Goal: Task Accomplishment & Management: Manage account settings

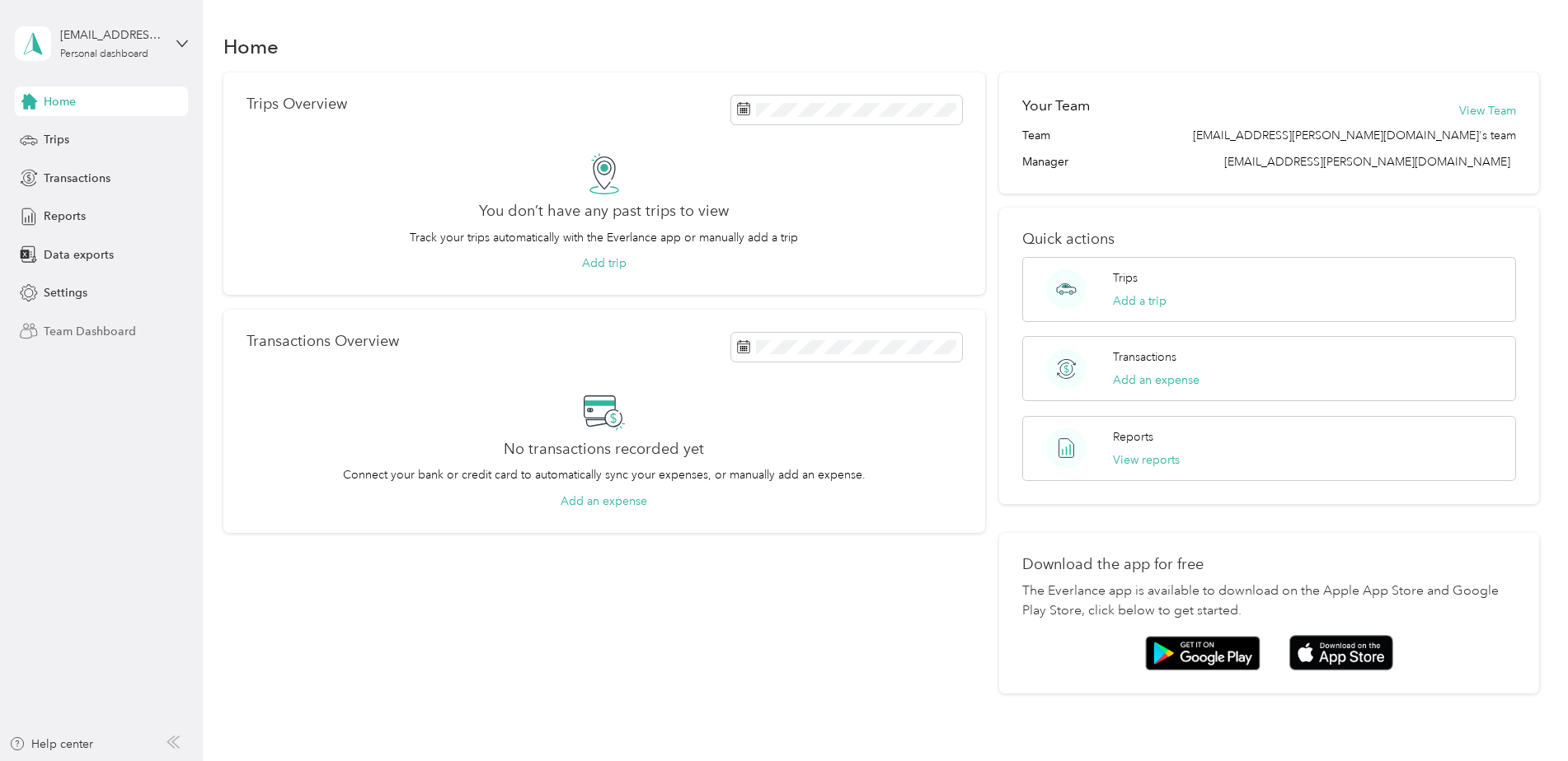
click at [56, 327] on span "Team Dashboard" at bounding box center [89, 331] width 92 height 17
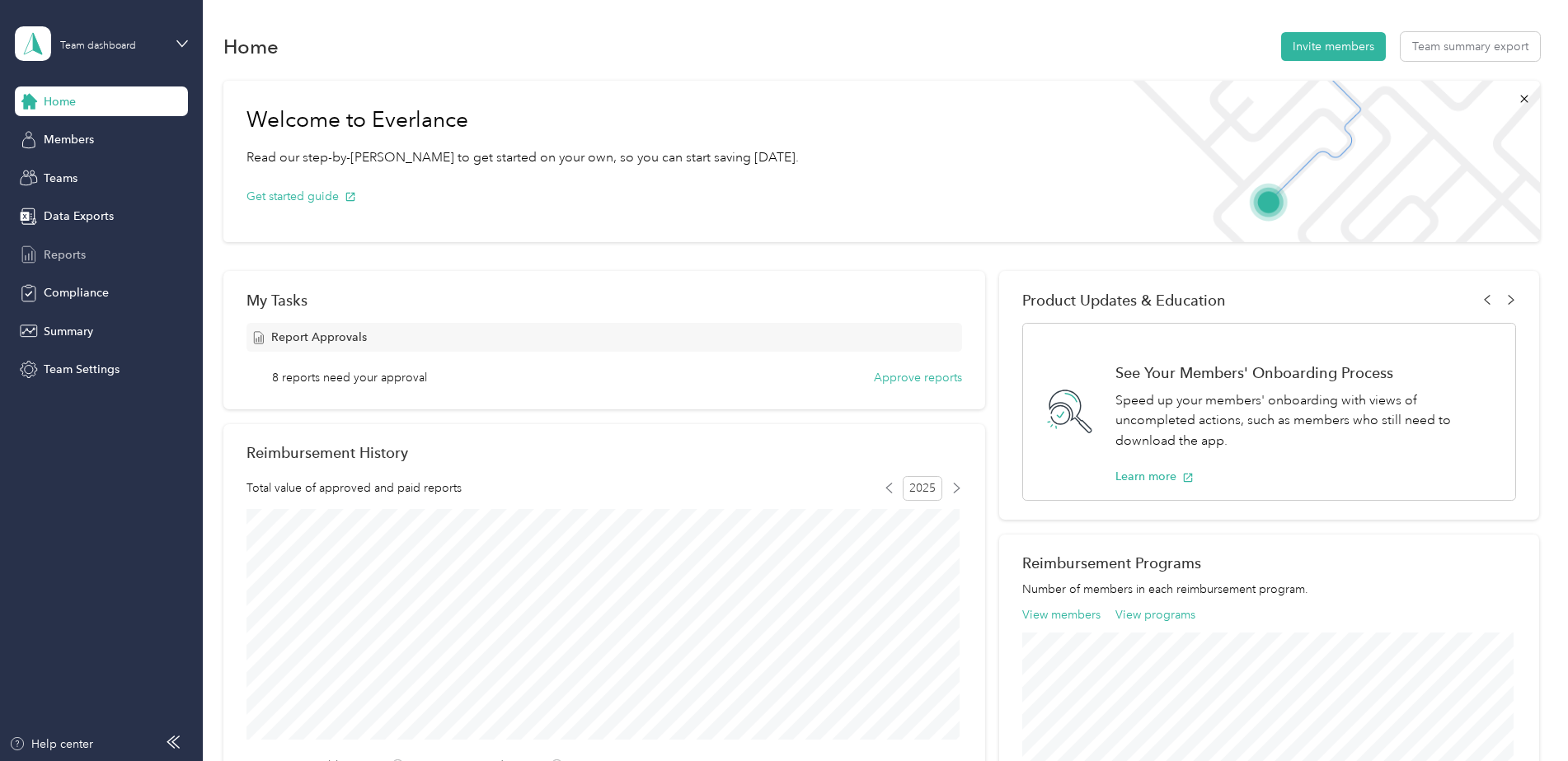
click at [61, 254] on span "Reports" at bounding box center [64, 255] width 42 height 17
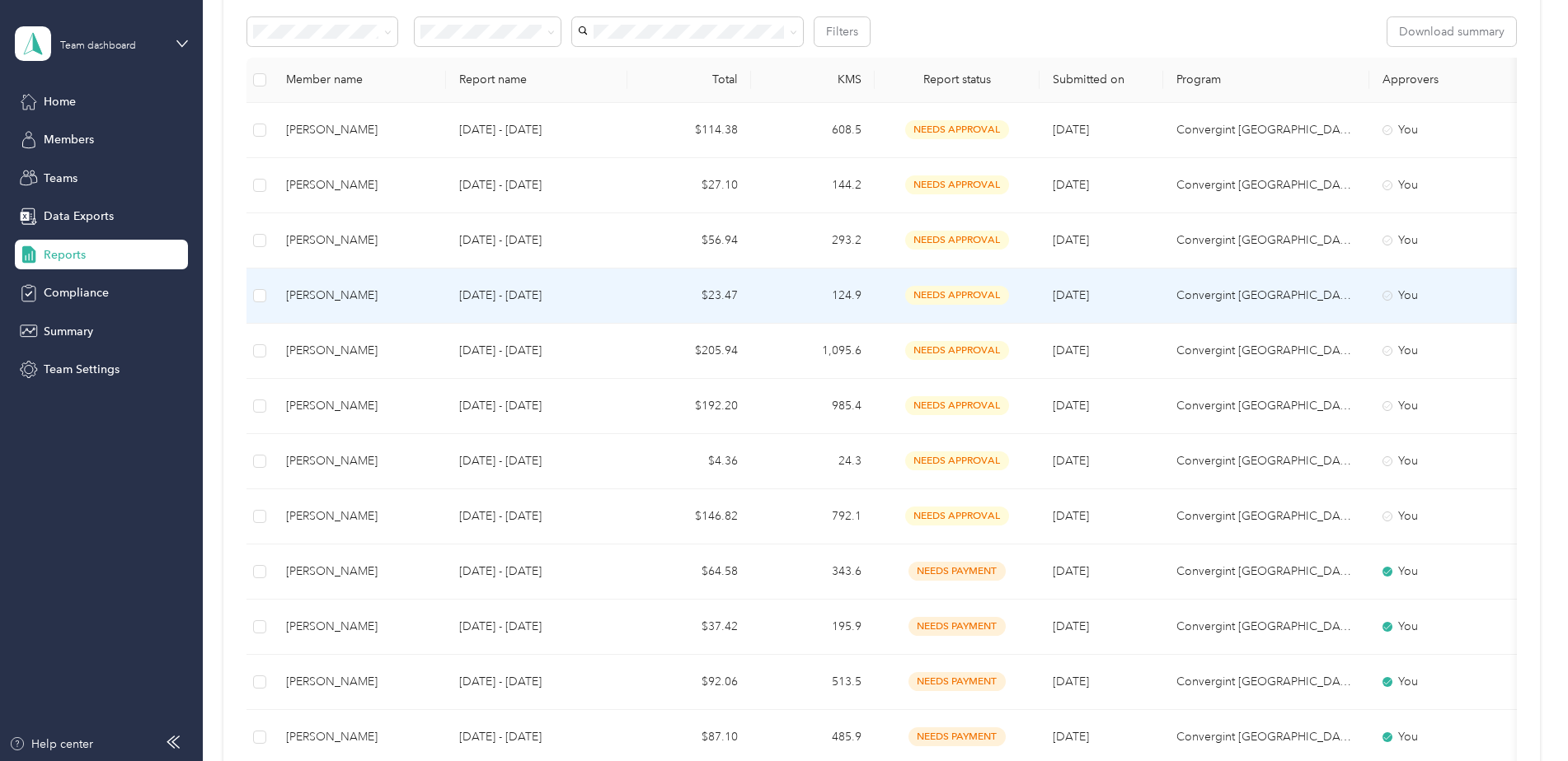
scroll to position [329, 0]
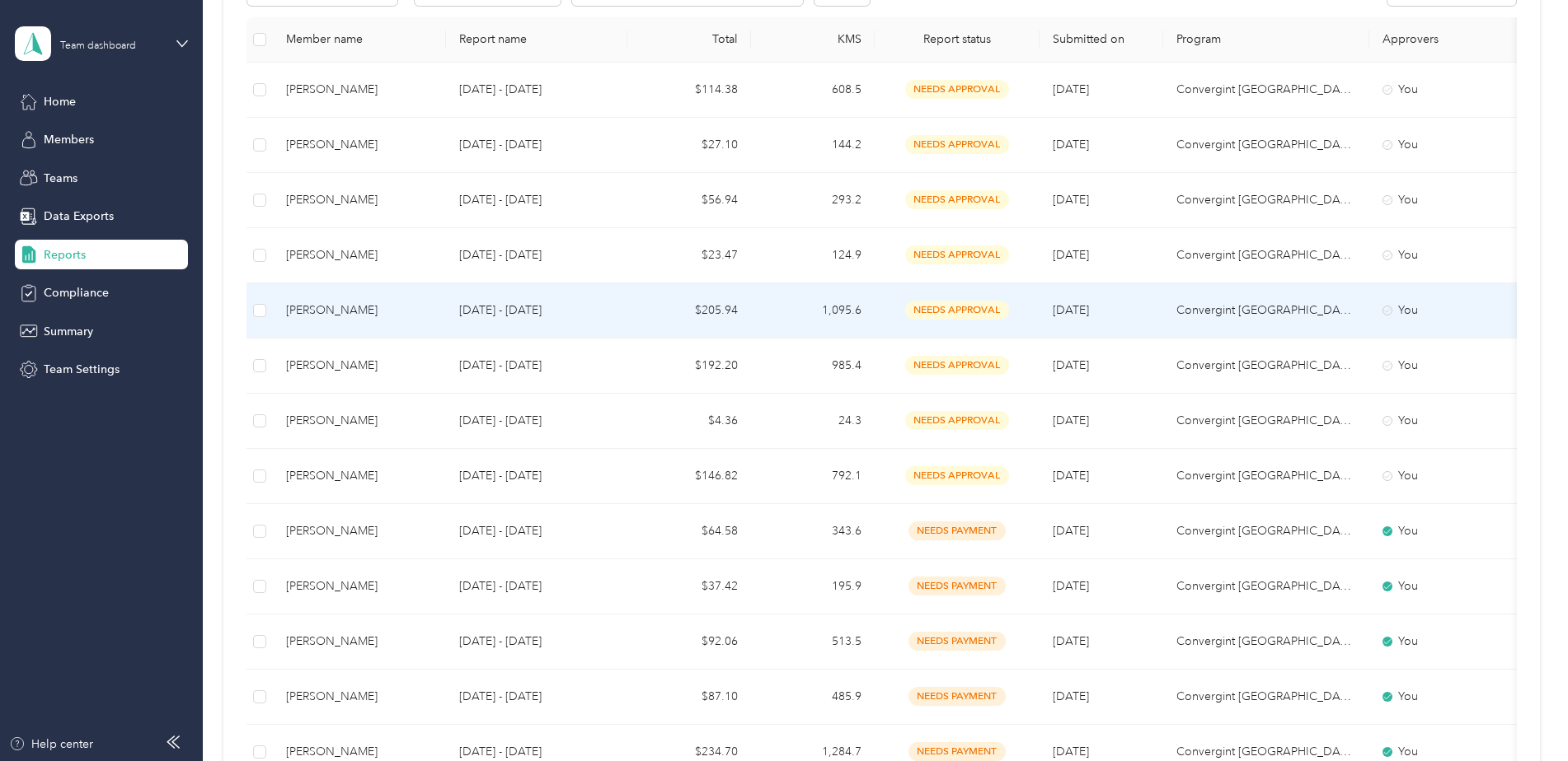
click at [843, 309] on td "1,095.6" at bounding box center [812, 310] width 124 height 55
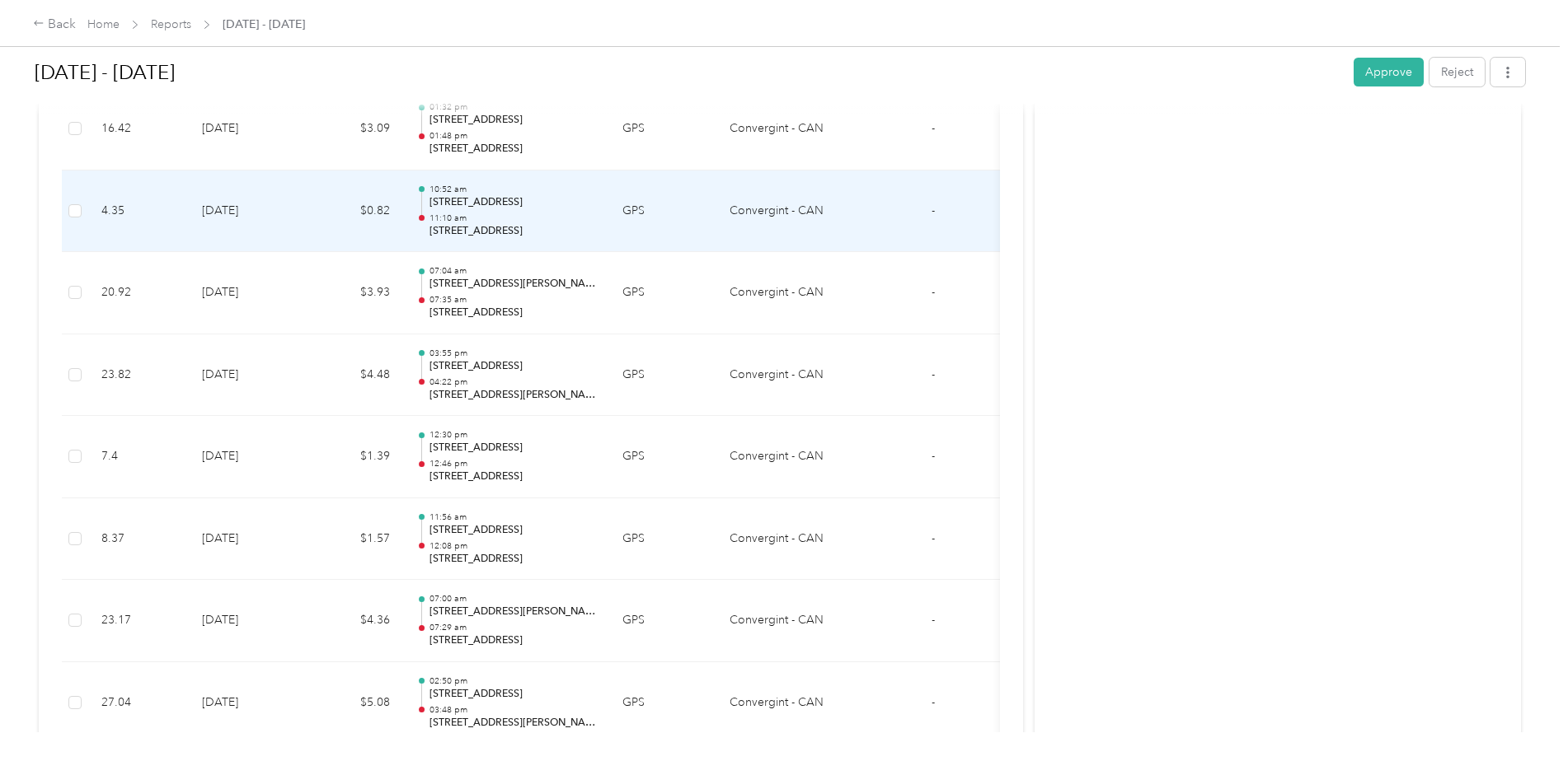
scroll to position [1401, 0]
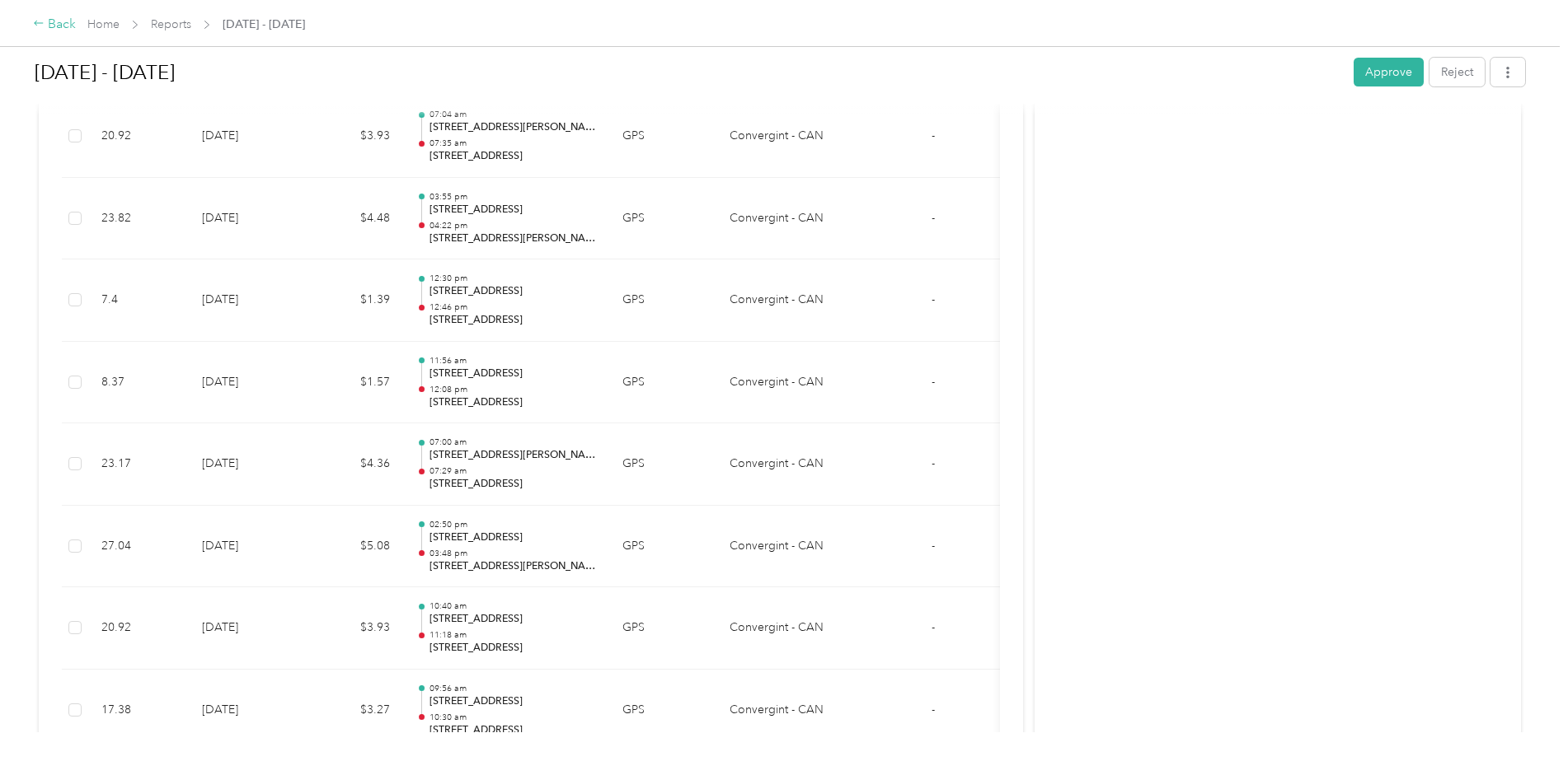
click at [64, 23] on div "Back" at bounding box center [54, 25] width 43 height 20
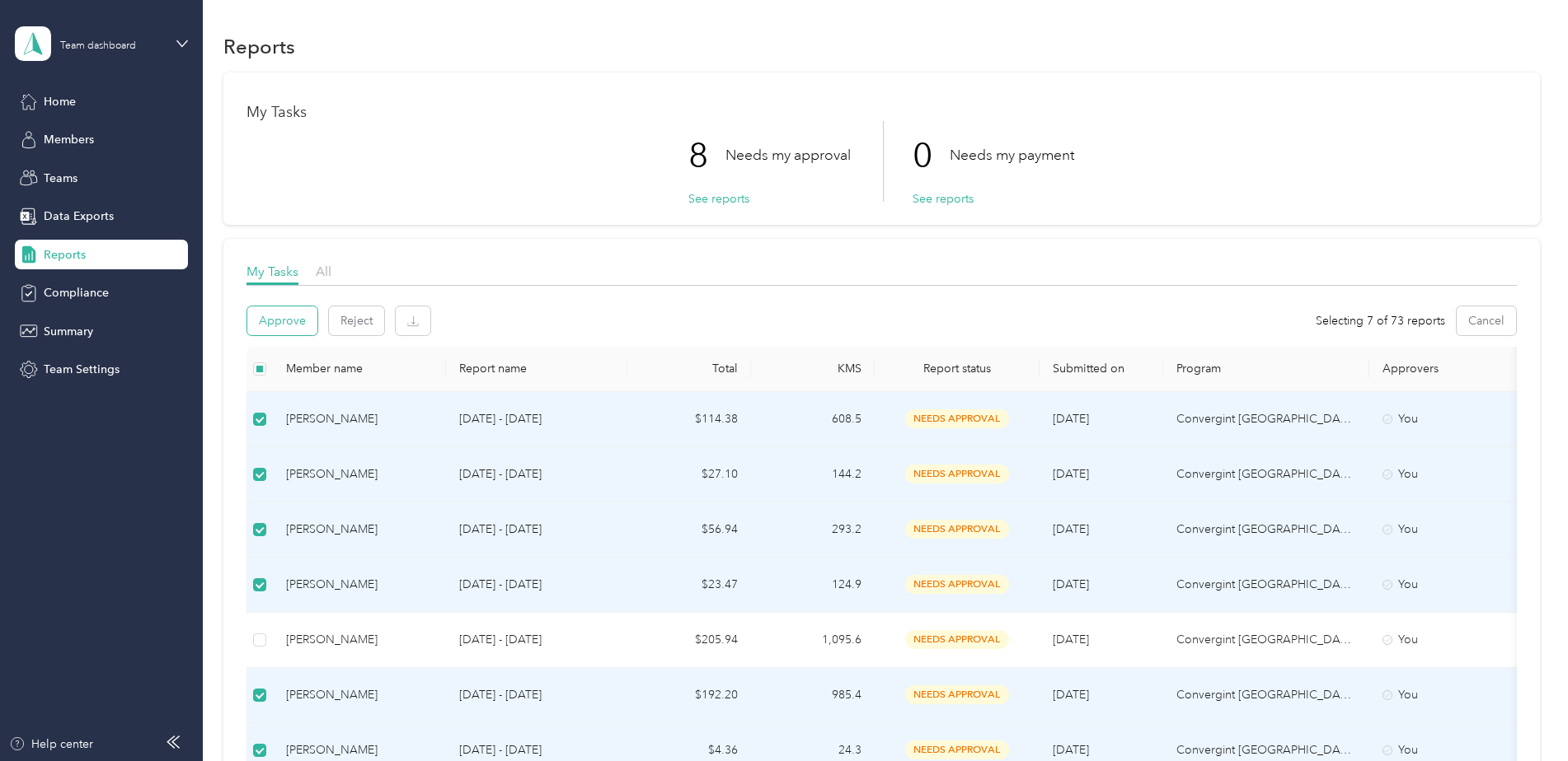
click at [269, 319] on button "Approve" at bounding box center [282, 321] width 70 height 28
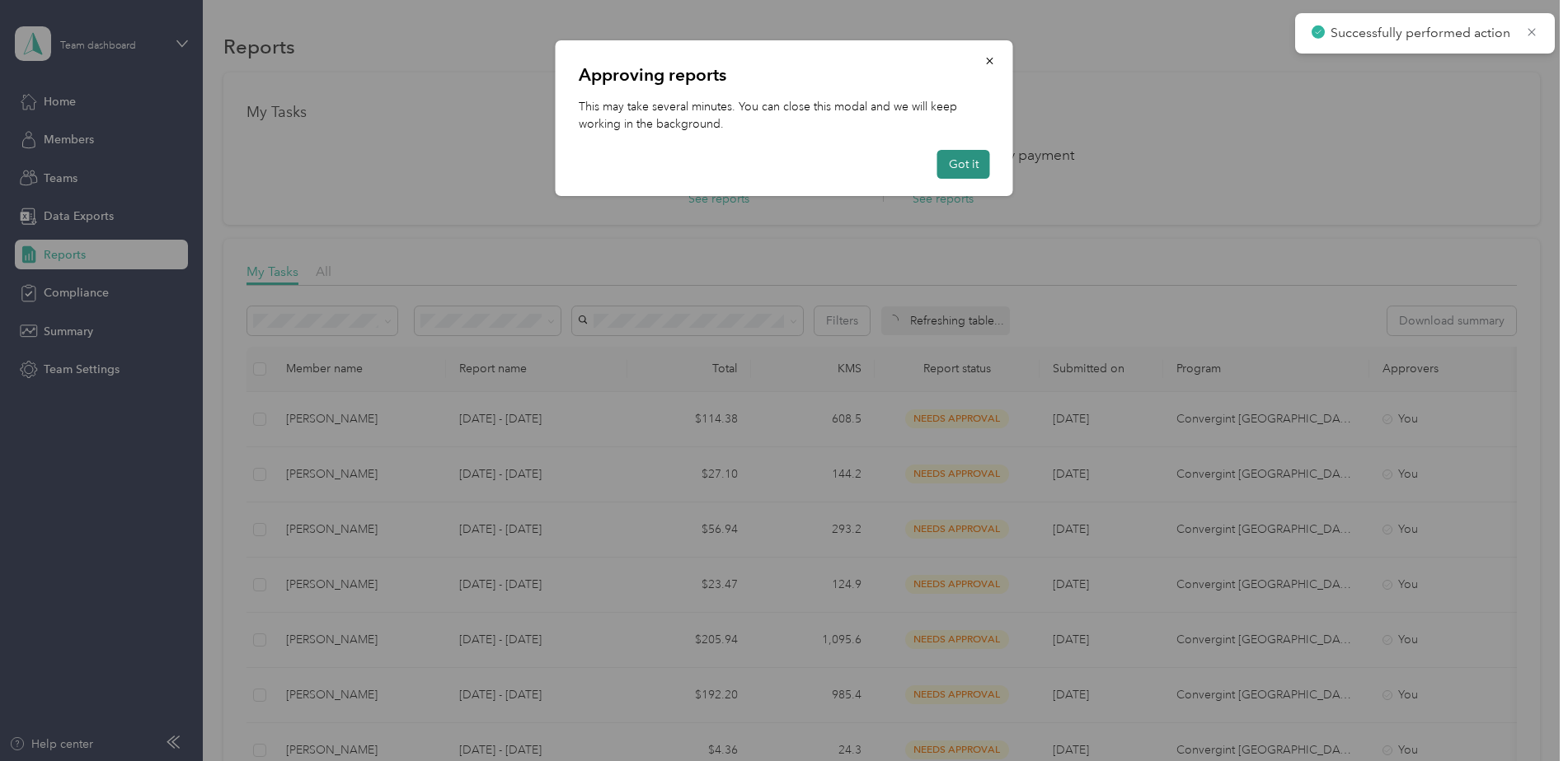
click at [951, 160] on button "Got it" at bounding box center [964, 164] width 53 height 28
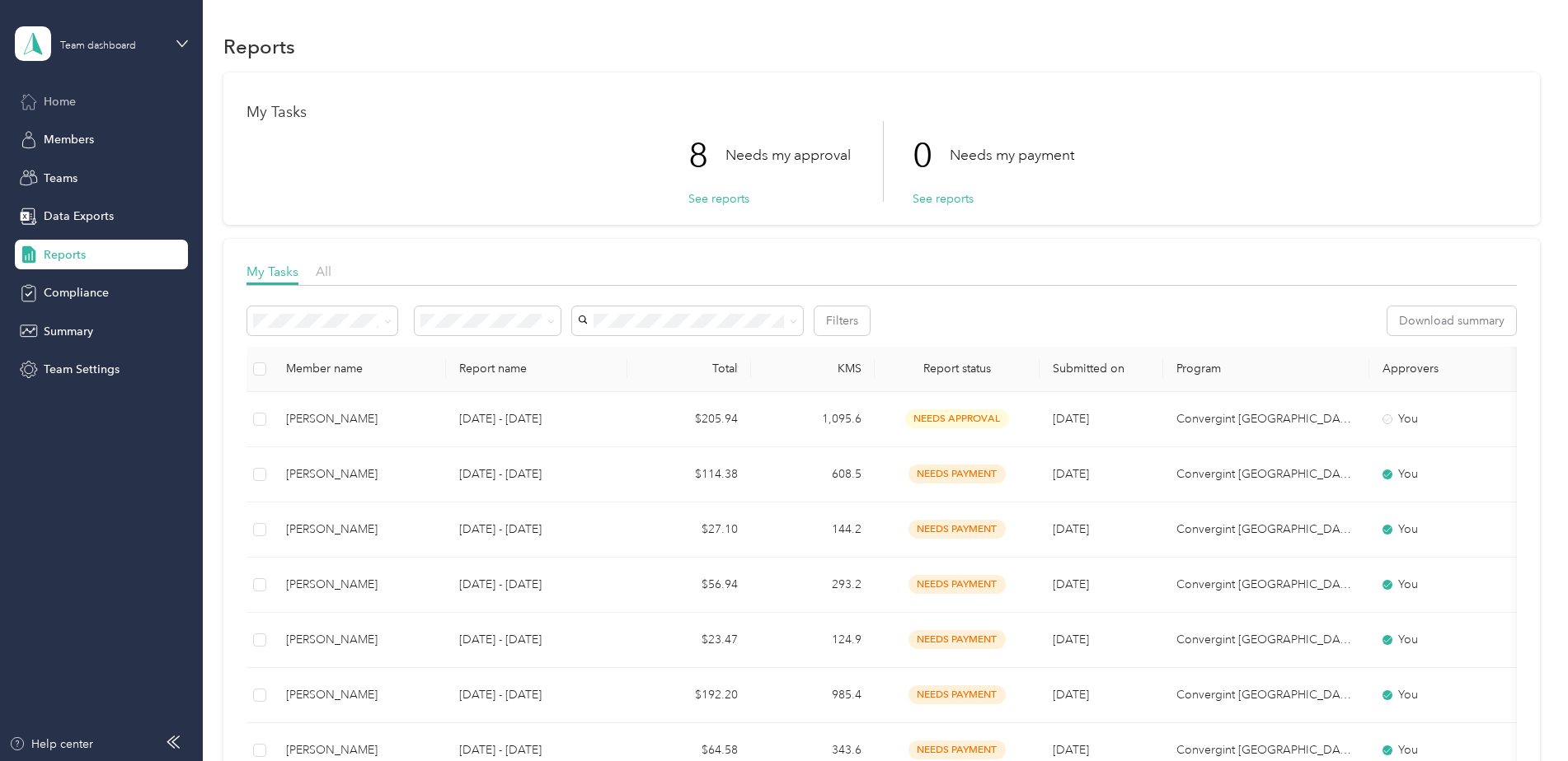
click at [61, 100] on span "Home" at bounding box center [60, 101] width 32 height 17
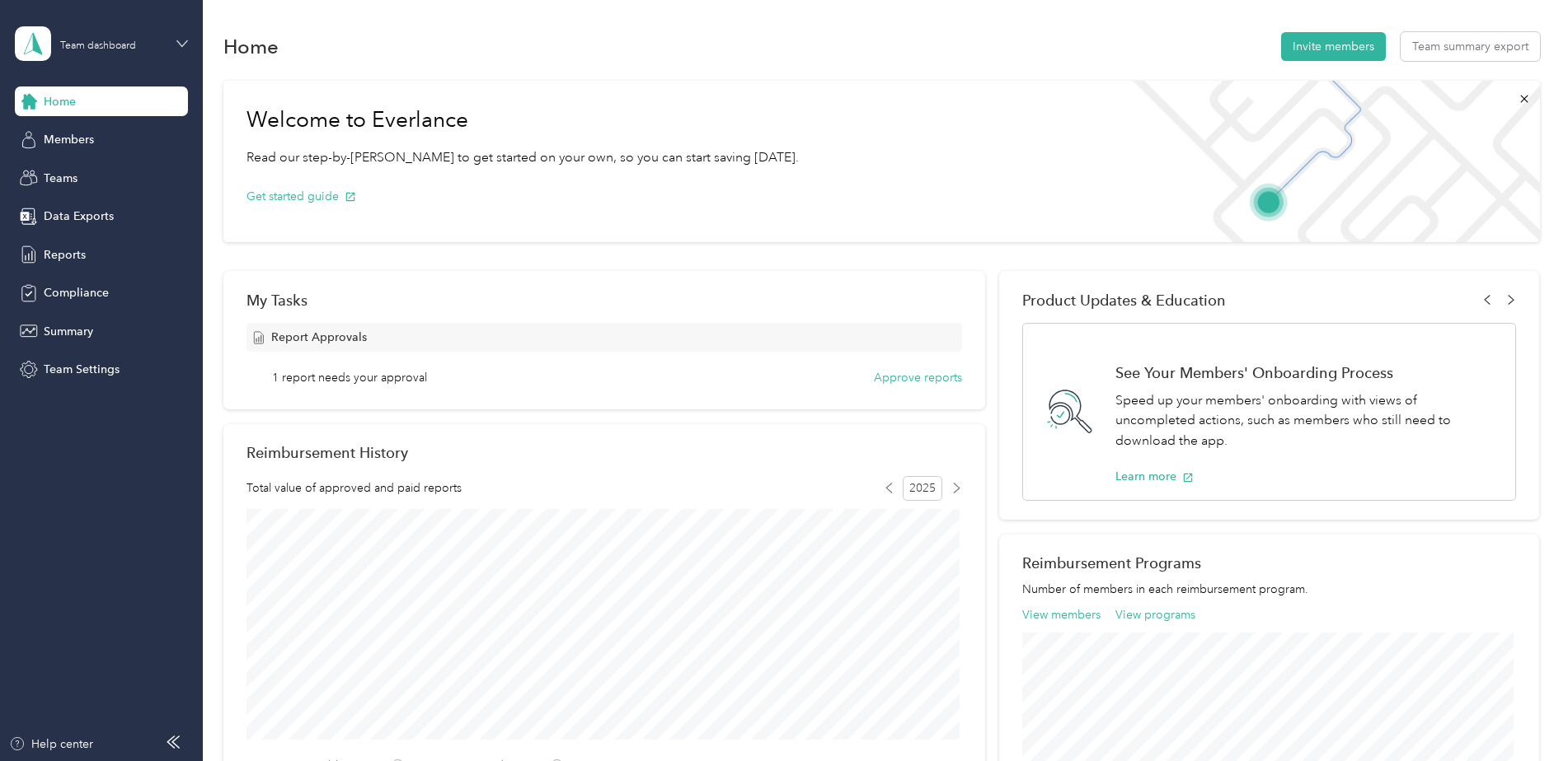
click at [186, 42] on icon at bounding box center [182, 44] width 9 height 6
click at [96, 204] on div "Log out" at bounding box center [235, 210] width 417 height 28
